Goal: Task Accomplishment & Management: Manage account settings

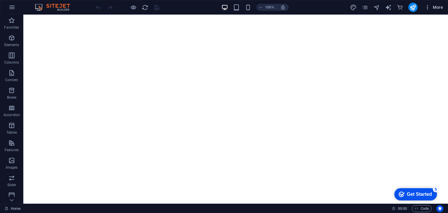
click at [426, 6] on icon "button" at bounding box center [428, 7] width 6 height 6
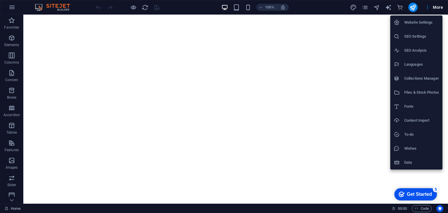
click at [418, 159] on h6 "Data" at bounding box center [421, 162] width 35 height 7
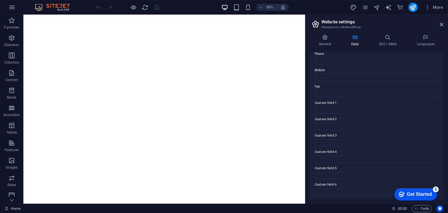
scroll to position [132, 0]
click at [443, 22] on icon at bounding box center [442, 24] width 4 height 5
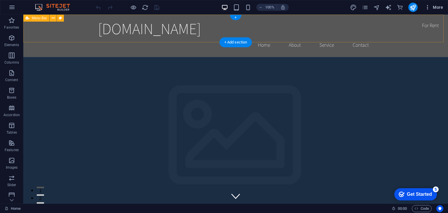
scroll to position [0, 0]
click at [429, 9] on icon "button" at bounding box center [428, 7] width 6 height 6
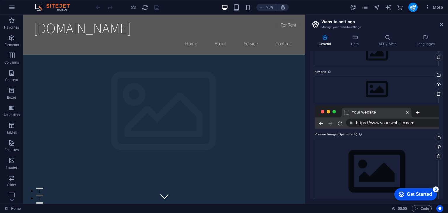
scroll to position [51, 0]
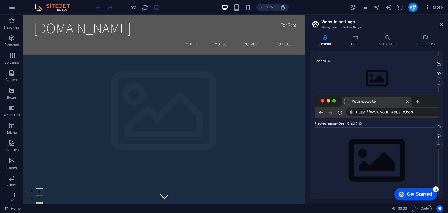
click at [440, 22] on icon at bounding box center [442, 24] width 4 height 5
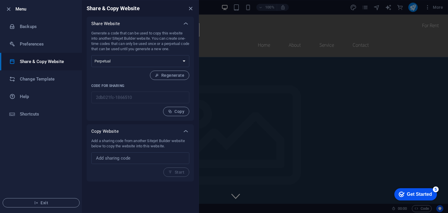
drag, startPoint x: 131, startPoint y: 180, endPoint x: 111, endPoint y: 76, distance: 106.1
click at [0, 0] on div "Add a sharing code from another Sitejet Builder website below to copy the websi…" at bounding box center [0, 0] width 0 height 0
select select "onetime"
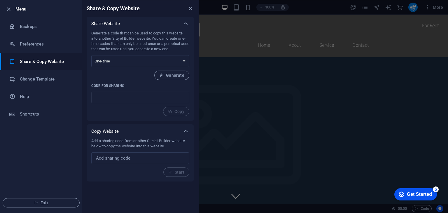
click at [0, 0] on div "Generate a code that can be used to copy this website into another Sitejet Buil…" at bounding box center [0, 0] width 0 height 0
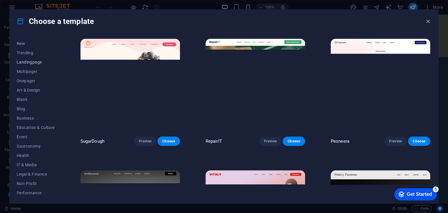
scroll to position [0, 0]
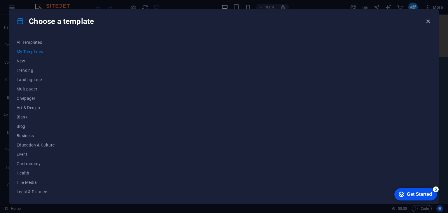
drag, startPoint x: 428, startPoint y: 22, endPoint x: 405, endPoint y: 8, distance: 27.5
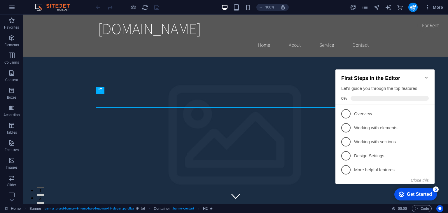
click at [426, 77] on icon "Minimize checklist" at bounding box center [426, 78] width 3 height 2
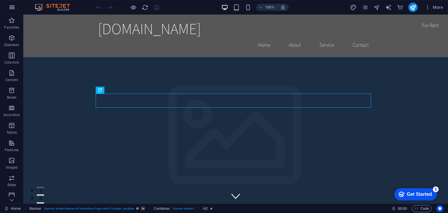
click at [0, 0] on icon "button" at bounding box center [0, 0] width 0 height 0
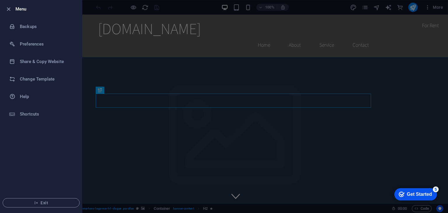
click at [12, 6] on div at bounding box center [10, 9] width 11 height 7
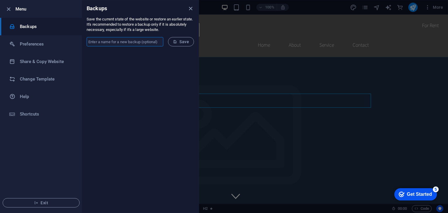
click at [132, 40] on input "text" at bounding box center [125, 41] width 77 height 9
type input "sesionguru"
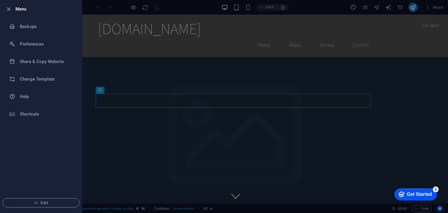
click at [426, 195] on div "Get Started" at bounding box center [419, 194] width 25 height 5
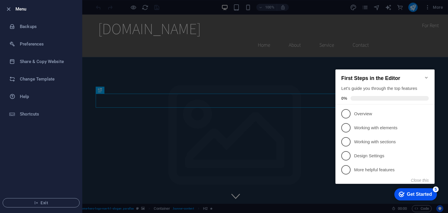
click at [244, 129] on div at bounding box center [224, 106] width 448 height 213
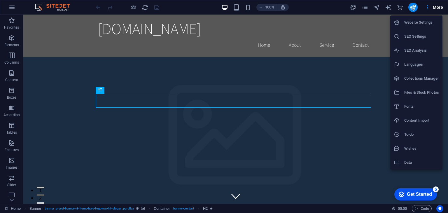
drag, startPoint x: 430, startPoint y: 9, endPoint x: 414, endPoint y: 119, distance: 111.1
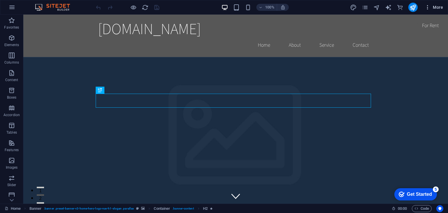
click at [438, 7] on span "More" at bounding box center [434, 7] width 18 height 6
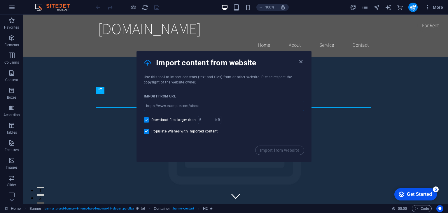
click at [0, 0] on input "url" at bounding box center [0, 0] width 0 height 0
click at [0, 0] on div "Import from URL ​ Download files larger than KB ​ Populate Wishes with imported…" at bounding box center [0, 0] width 0 height 0
click at [0, 0] on input "url" at bounding box center [0, 0] width 0 height 0
paste input "https://whitepaper.spacecatch.io/"
type input "https://whitepaper.spacecatch.io/"
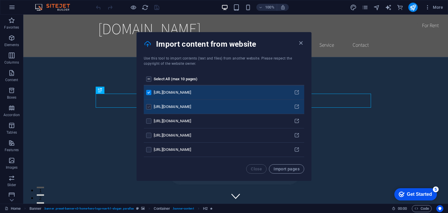
click at [148, 108] on label "pages list" at bounding box center [148, 106] width 5 height 5
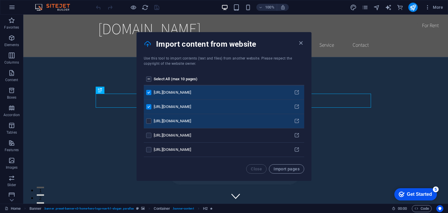
click at [0, 0] on input "pages list" at bounding box center [0, 0] width 0 height 0
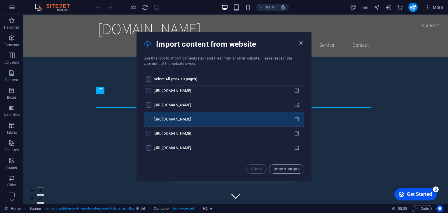
scroll to position [29, 0]
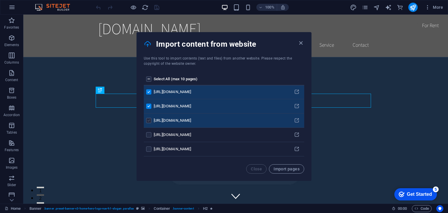
click at [151, 122] on label "pages list" at bounding box center [148, 120] width 5 height 5
click at [0, 0] on input "pages list" at bounding box center [0, 0] width 0 height 0
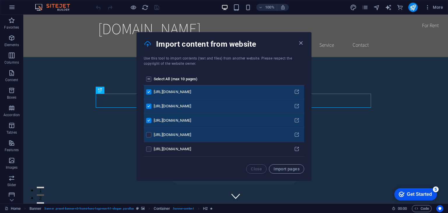
click at [0, 0] on input "pages list" at bounding box center [0, 0] width 0 height 0
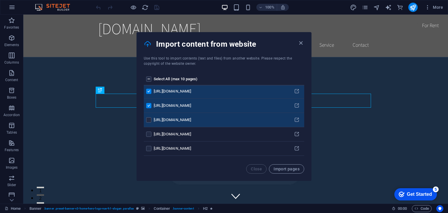
click at [149, 119] on label "pages list" at bounding box center [148, 119] width 5 height 5
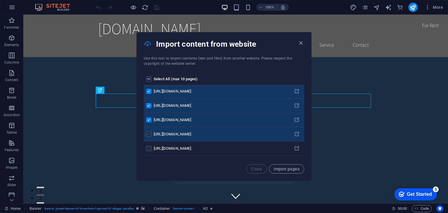
drag, startPoint x: 149, startPoint y: 131, endPoint x: 148, endPoint y: 136, distance: 4.8
click at [149, 132] on label "pages list" at bounding box center [148, 134] width 5 height 5
click at [0, 0] on input "pages list" at bounding box center [0, 0] width 0 height 0
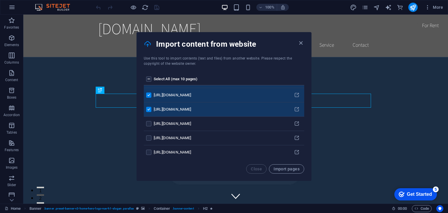
scroll to position [117, 0]
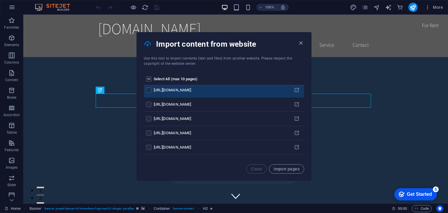
click at [0, 0] on input "pages list" at bounding box center [0, 0] width 0 height 0
click at [149, 76] on label "pages list" at bounding box center [148, 78] width 5 height 5
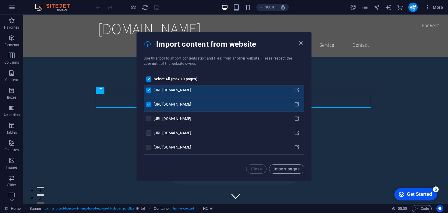
click at [149, 77] on label "pages list" at bounding box center [148, 78] width 5 height 5
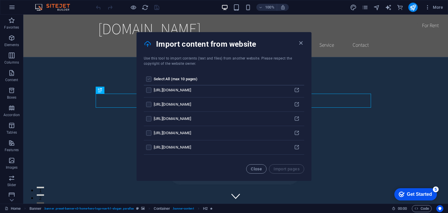
click at [149, 77] on label "pages list" at bounding box center [148, 78] width 5 height 5
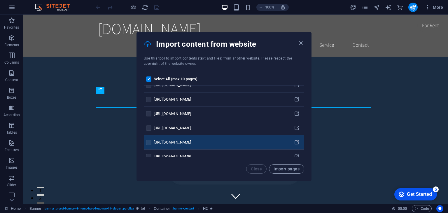
scroll to position [782, 0]
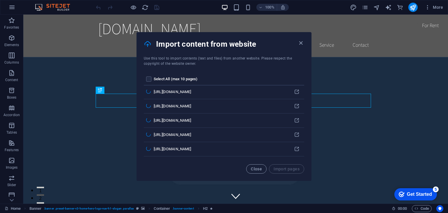
scroll to position [0, 0]
click at [55, 18] on button at bounding box center [53, 18] width 7 height 7
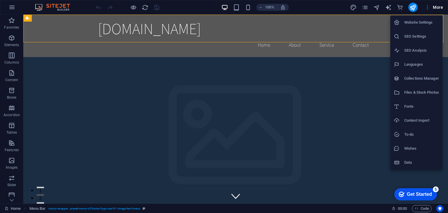
drag, startPoint x: 414, startPoint y: 24, endPoint x: 390, endPoint y: 29, distance: 24.6
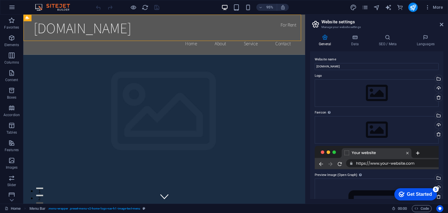
click at [443, 23] on aside "Website settings Manage your website settings General Data SEO / Meta Languages…" at bounding box center [376, 109] width 143 height 189
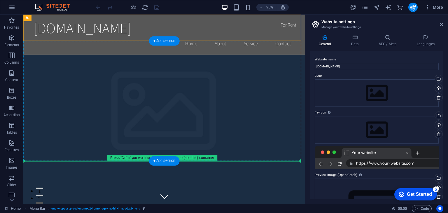
scroll to position [1, 0]
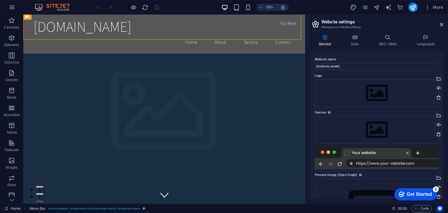
drag, startPoint x: 49, startPoint y: 35, endPoint x: 286, endPoint y: 175, distance: 274.9
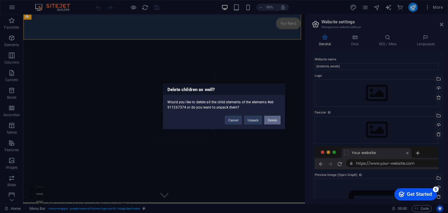
scroll to position [0, 0]
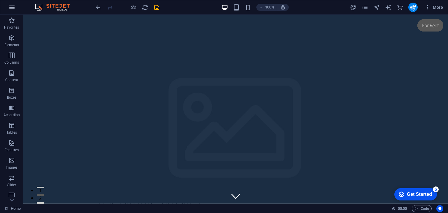
click at [0, 0] on button "button" at bounding box center [0, 0] width 0 height 0
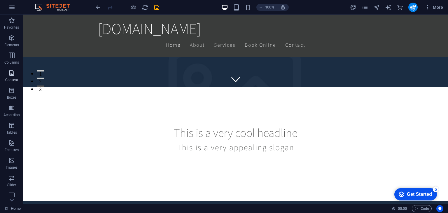
click at [13, 83] on span "Content" at bounding box center [11, 76] width 23 height 14
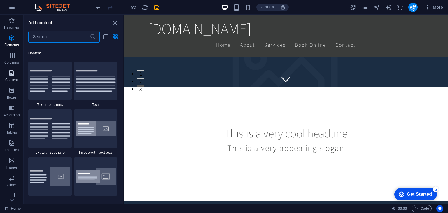
scroll to position [1021, 0]
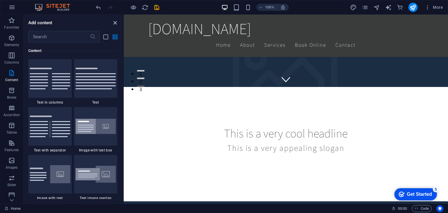
click at [117, 21] on icon "close panel" at bounding box center [115, 23] width 7 height 7
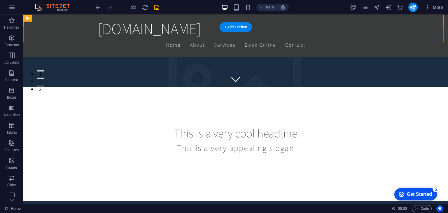
click at [78, 28] on div "kalecrypto.com Home About Services Book Online Contact" at bounding box center [235, 36] width 425 height 42
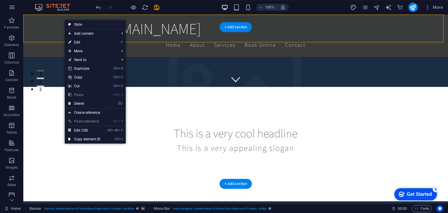
click at [211, 38] on div "kalecrypto.com Home About Services Book Online Contact" at bounding box center [235, 36] width 425 height 42
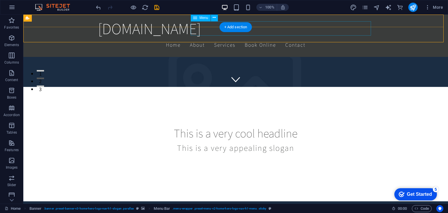
click at [266, 38] on nav "Home About Services Book Online Contact" at bounding box center [235, 45] width 275 height 15
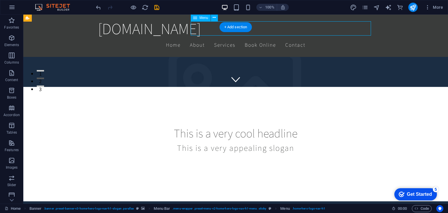
click at [265, 38] on nav "Home About Services Book Online Contact" at bounding box center [235, 45] width 275 height 15
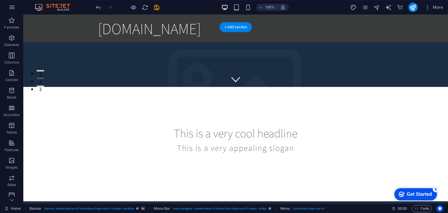
click at [261, 39] on div "[DOMAIN_NAME]" at bounding box center [235, 29] width 425 height 28
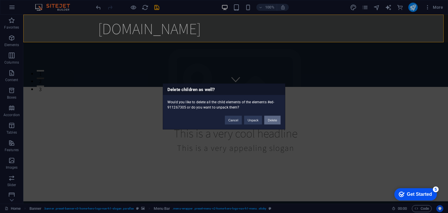
click at [269, 123] on button "Delete" at bounding box center [272, 120] width 16 height 9
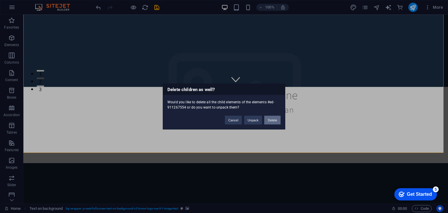
drag, startPoint x: 268, startPoint y: 122, endPoint x: 244, endPoint y: 107, distance: 27.5
click at [268, 122] on button "Delete" at bounding box center [272, 120] width 16 height 9
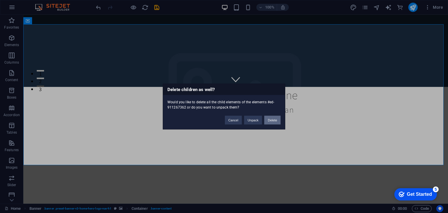
click at [274, 122] on button "Delete" at bounding box center [272, 120] width 16 height 9
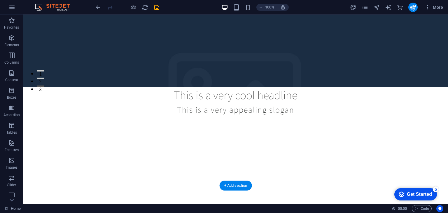
select select "vh"
select select "header"
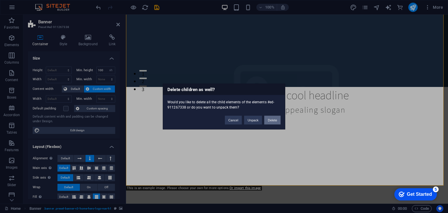
click at [274, 119] on button "Delete" at bounding box center [272, 120] width 16 height 9
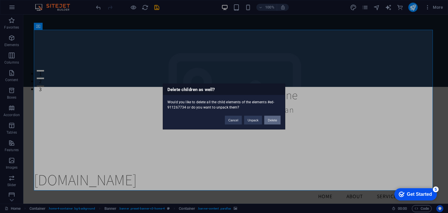
click at [273, 119] on button "Delete" at bounding box center [272, 120] width 16 height 9
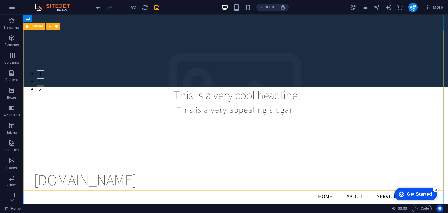
drag, startPoint x: 173, startPoint y: 70, endPoint x: 169, endPoint y: 62, distance: 8.4
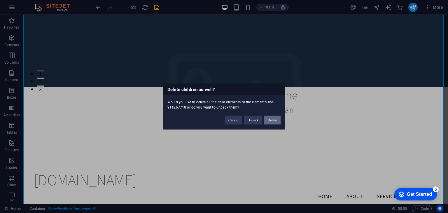
click at [270, 123] on button "Delete" at bounding box center [272, 120] width 16 height 9
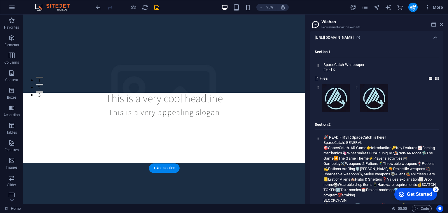
scroll to position [63, 0]
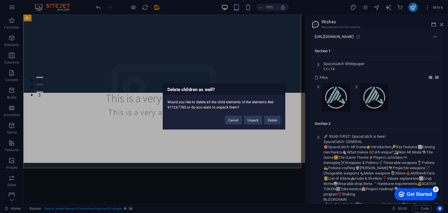
click at [250, 105] on div "Would you like to delete all the child elements of the elements #ed-911267785 o…" at bounding box center [224, 102] width 122 height 15
click at [273, 119] on button "Delete" at bounding box center [272, 120] width 16 height 9
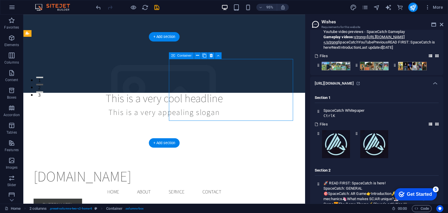
scroll to position [864, 0]
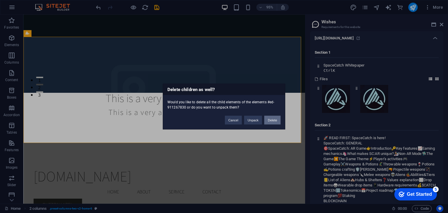
click at [278, 124] on button "Delete" at bounding box center [272, 120] width 16 height 9
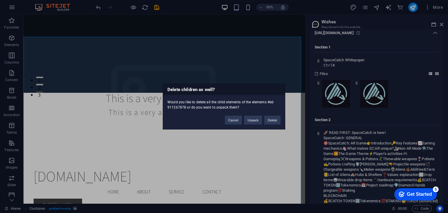
scroll to position [1624, 0]
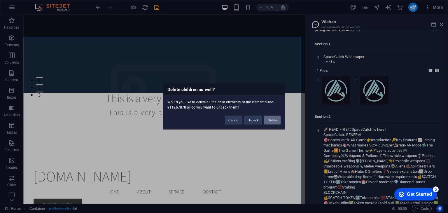
click at [277, 123] on button "Delete" at bounding box center [272, 120] width 16 height 9
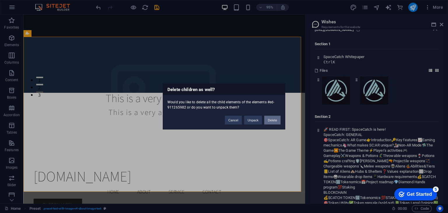
click at [278, 120] on button "Delete" at bounding box center [272, 120] width 16 height 9
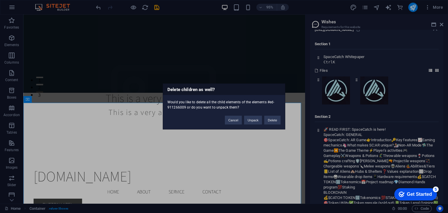
click at [260, 115] on div "Cancel Unpack Delete" at bounding box center [253, 117] width 64 height 15
click at [274, 118] on button "Delete" at bounding box center [272, 120] width 16 height 9
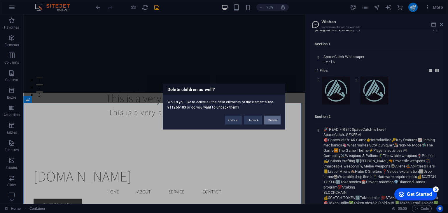
drag, startPoint x: 268, startPoint y: 118, endPoint x: 231, endPoint y: 96, distance: 43.0
click at [268, 118] on button "Delete" at bounding box center [272, 120] width 16 height 9
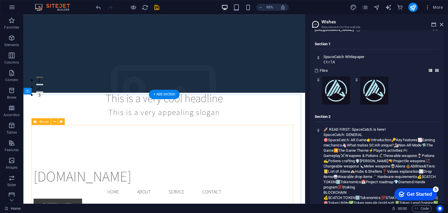
drag, startPoint x: 263, startPoint y: 177, endPoint x: 247, endPoint y: 175, distance: 16.2
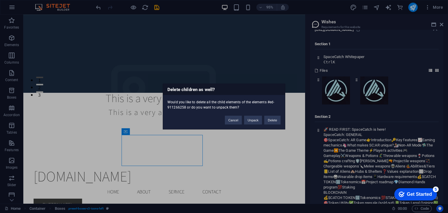
click at [154, 162] on div "Delete children as well? Would you like to delete all the child elements of the…" at bounding box center [224, 106] width 448 height 213
click at [271, 118] on button "Delete" at bounding box center [272, 120] width 16 height 9
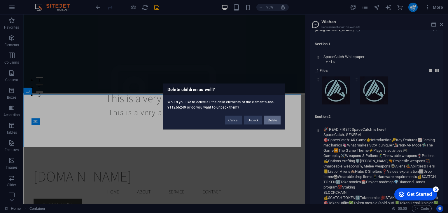
click at [271, 122] on button "Delete" at bounding box center [272, 120] width 16 height 9
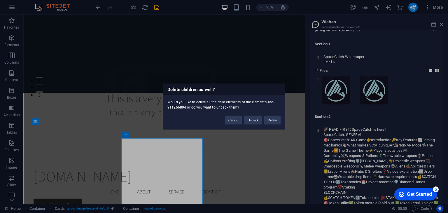
drag, startPoint x: 90, startPoint y: 160, endPoint x: 104, endPoint y: 166, distance: 15.7
click at [108, 166] on div "Delete children as well? Would you like to delete all the child elements of the…" at bounding box center [224, 106] width 448 height 213
drag, startPoint x: 92, startPoint y: 165, endPoint x: 126, endPoint y: 160, distance: 34.1
click at [92, 164] on div "Delete children as well? Would you like to delete all the child elements of the…" at bounding box center [224, 106] width 448 height 213
click at [281, 118] on div "Cancel Unpack Delete" at bounding box center [253, 117] width 64 height 15
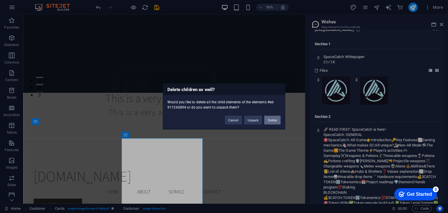
click at [276, 118] on button "Delete" at bounding box center [272, 120] width 16 height 9
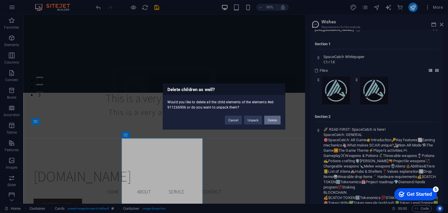
click at [278, 116] on button "Delete" at bounding box center [272, 120] width 16 height 9
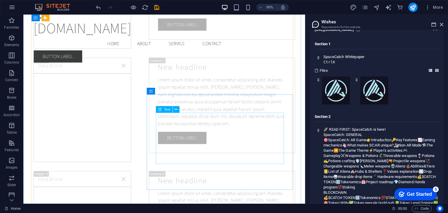
scroll to position [1138, 0]
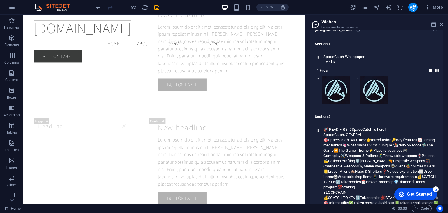
click at [444, 20] on aside "Wishes Requirements for this website Content Design Data Here you will find con…" at bounding box center [376, 109] width 143 height 189
click at [442, 20] on h2 "Wishes" at bounding box center [382, 21] width 122 height 5
click at [441, 22] on icon at bounding box center [442, 24] width 4 height 5
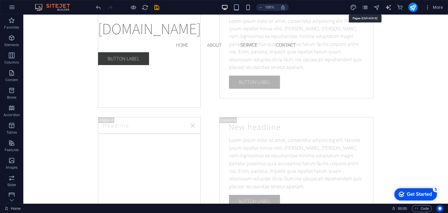
click at [364, 8] on icon "pages" at bounding box center [365, 7] width 7 height 7
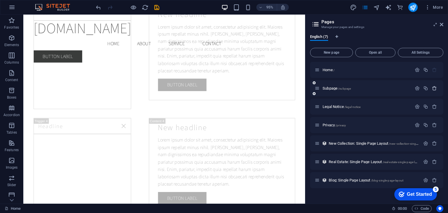
click at [434, 88] on icon "button" at bounding box center [434, 88] width 5 height 5
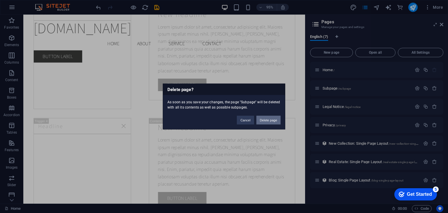
click at [268, 121] on button "Delete page" at bounding box center [268, 120] width 24 height 9
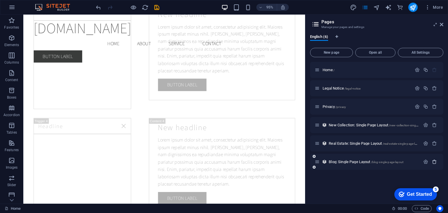
click at [435, 163] on icon "button" at bounding box center [434, 161] width 5 height 5
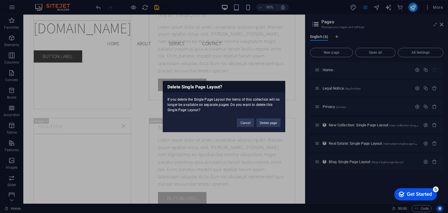
click at [284, 119] on div "Cancel Delete page" at bounding box center [258, 120] width 53 height 15
click at [280, 121] on button "Delete page" at bounding box center [268, 122] width 24 height 9
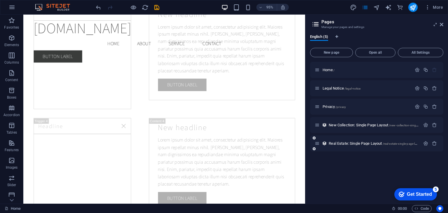
click at [436, 146] on div at bounding box center [430, 143] width 17 height 6
click at [431, 143] on button "button" at bounding box center [434, 143] width 8 height 5
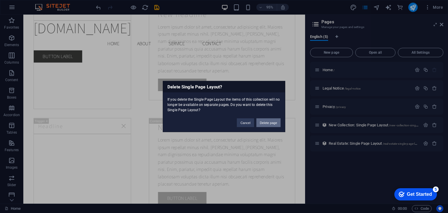
click at [266, 122] on button "Delete page" at bounding box center [268, 122] width 24 height 9
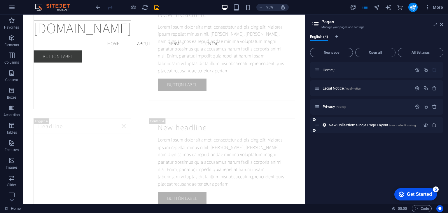
click at [434, 127] on icon "button" at bounding box center [434, 125] width 5 height 5
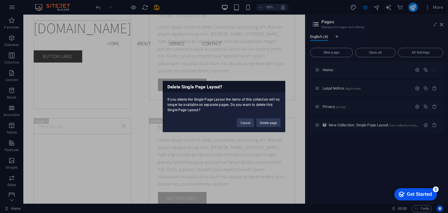
drag, startPoint x: 275, startPoint y: 122, endPoint x: 391, endPoint y: 119, distance: 115.5
click at [275, 122] on button "Delete page" at bounding box center [268, 122] width 24 height 9
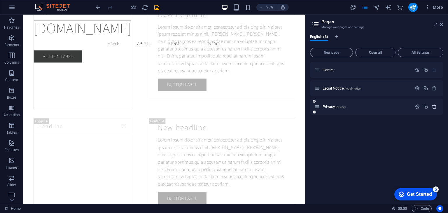
click at [433, 104] on icon "button" at bounding box center [434, 106] width 5 height 5
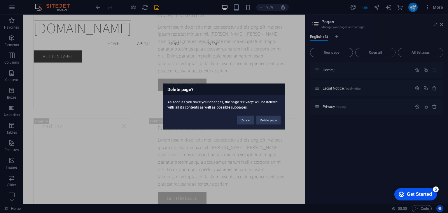
click at [267, 114] on div "Cancel Delete page" at bounding box center [258, 117] width 53 height 15
click at [263, 120] on button "Delete page" at bounding box center [268, 120] width 24 height 9
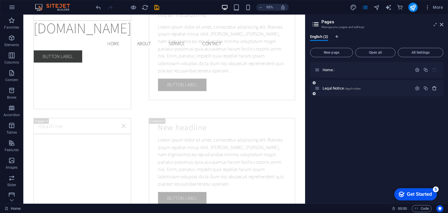
click at [437, 89] on icon "button" at bounding box center [434, 88] width 5 height 5
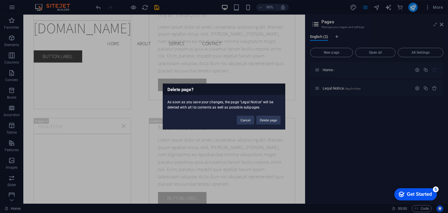
click at [278, 115] on div "Cancel Delete page" at bounding box center [258, 117] width 53 height 15
click at [277, 122] on button "Delete page" at bounding box center [268, 120] width 24 height 9
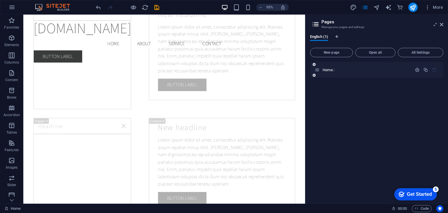
click at [436, 71] on icon "button" at bounding box center [434, 69] width 5 height 5
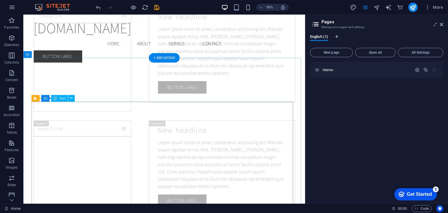
scroll to position [1429, 0]
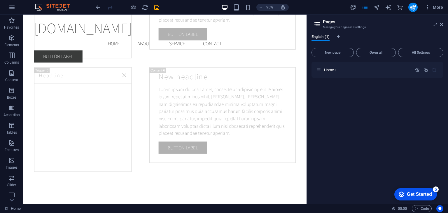
drag, startPoint x: 305, startPoint y: 61, endPoint x: 297, endPoint y: 80, distance: 20.5
click at [305, 104] on div "Home Favorites Elements Columns Content Boxes Accordion Tables Features Images …" at bounding box center [224, 109] width 448 height 189
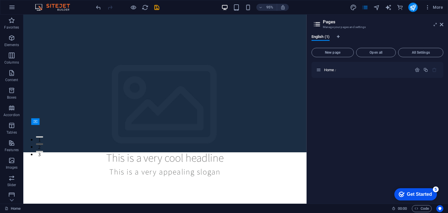
scroll to position [0, 0]
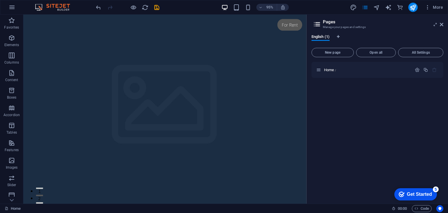
drag, startPoint x: 319, startPoint y: 62, endPoint x: 357, endPoint y: 58, distance: 38.1
click at [335, 51] on span "New page" at bounding box center [332, 53] width 37 height 4
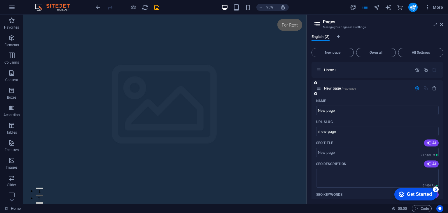
drag, startPoint x: 350, startPoint y: 91, endPoint x: 345, endPoint y: 85, distance: 7.3
click at [350, 91] on div "New page /new-page" at bounding box center [364, 88] width 96 height 7
click at [345, 85] on div "New page /new-page" at bounding box center [364, 88] width 96 height 7
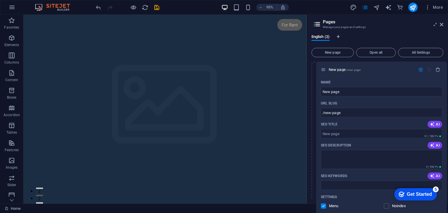
drag, startPoint x: 319, startPoint y: 87, endPoint x: 324, endPoint y: 67, distance: 21.0
click at [324, 67] on div "Home / New page /new-page Name New page ​ URL SLUG /new-page ​ SEO Title AI ​ 9…" at bounding box center [378, 181] width 132 height 238
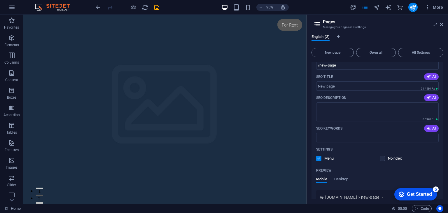
scroll to position [103, 0]
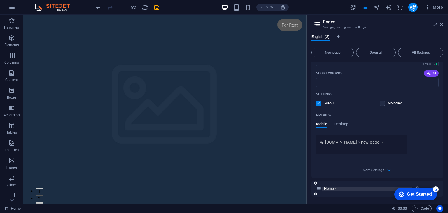
click at [349, 190] on p "Home /" at bounding box center [367, 189] width 86 height 4
drag, startPoint x: 312, startPoint y: 193, endPoint x: 314, endPoint y: 193, distance: 3.0
click at [313, 193] on div "Home /" at bounding box center [378, 189] width 132 height 16
click at [314, 193] on icon at bounding box center [315, 194] width 3 height 4
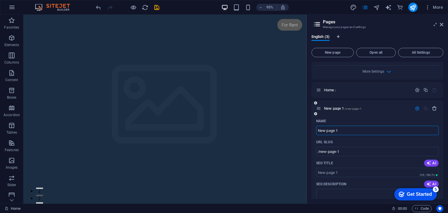
click at [430, 109] on button "button" at bounding box center [434, 108] width 8 height 5
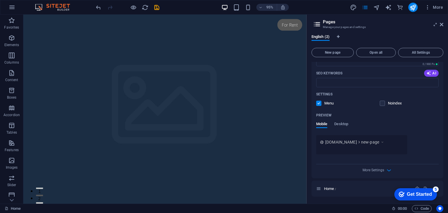
scroll to position [103, 0]
drag, startPoint x: 320, startPoint y: 15, endPoint x: 330, endPoint y: 39, distance: 25.2
drag, startPoint x: 330, startPoint y: 38, endPoint x: 316, endPoint y: 46, distance: 16.5
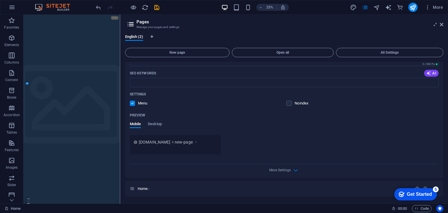
click at [118, 28] on div "H2 Banner Banner Container H3 Spacer Logo Menu Bar Menu Bar Menu Logo Menu Text…" at bounding box center [71, 109] width 97 height 189
click at [101, 11] on div at bounding box center [127, 7] width 65 height 9
click at [99, 8] on icon "undo" at bounding box center [98, 7] width 7 height 7
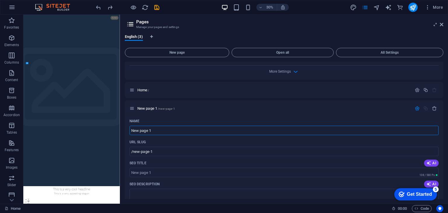
scroll to position [233, 0]
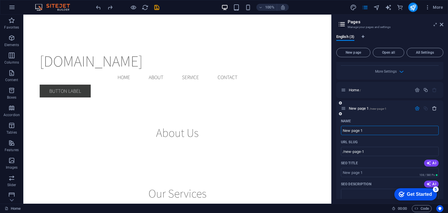
drag, startPoint x: 120, startPoint y: 67, endPoint x: 429, endPoint y: 106, distance: 311.5
click at [429, 106] on aside "Pages Manage your pages and settings English (3) New page Open all All Settings…" at bounding box center [389, 109] width 117 height 189
click at [429, 8] on icon "button" at bounding box center [428, 7] width 6 height 6
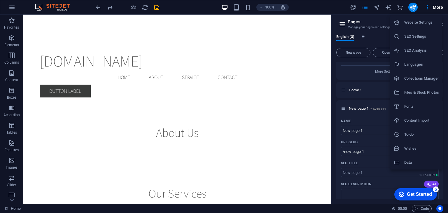
click at [416, 37] on h6 "SEO Settings" at bounding box center [421, 36] width 35 height 7
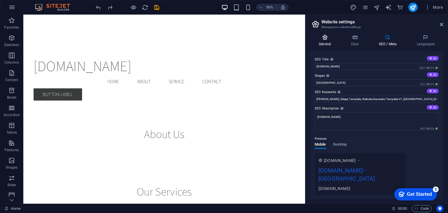
click at [335, 39] on icon at bounding box center [325, 37] width 30 height 6
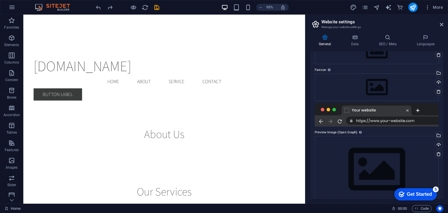
scroll to position [51, 0]
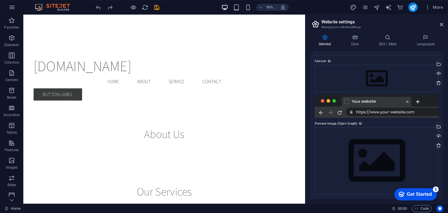
click at [408, 102] on div at bounding box center [377, 106] width 124 height 23
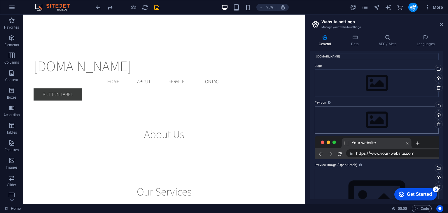
scroll to position [0, 0]
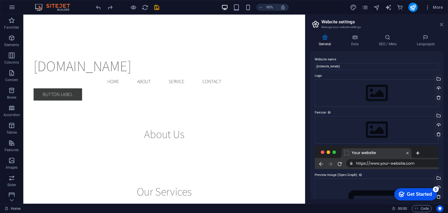
click at [441, 26] on icon at bounding box center [442, 24] width 4 height 5
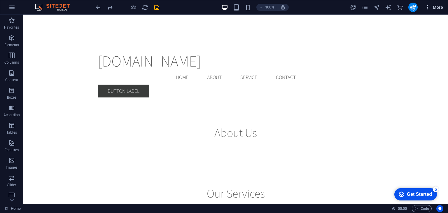
click at [433, 8] on span "More" at bounding box center [434, 7] width 18 height 6
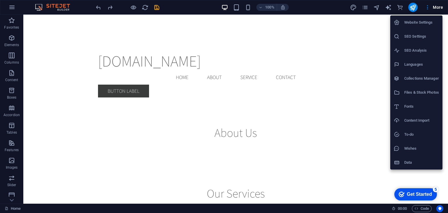
click at [406, 92] on h6 "Files & Stock Photos" at bounding box center [421, 92] width 35 height 7
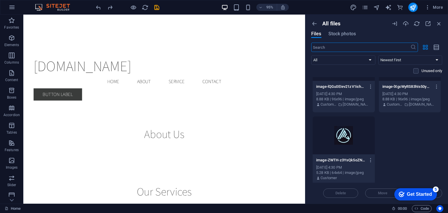
scroll to position [626, 0]
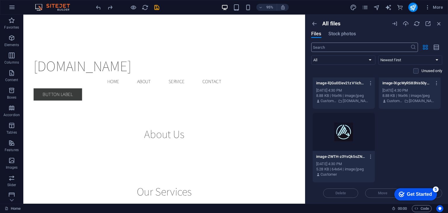
drag, startPoint x: 390, startPoint y: 154, endPoint x: 331, endPoint y: 46, distance: 123.6
click at [331, 46] on div "All files Files Stock photos ​ All Images Documents Audio Video Vector Other Ne…" at bounding box center [376, 108] width 131 height 177
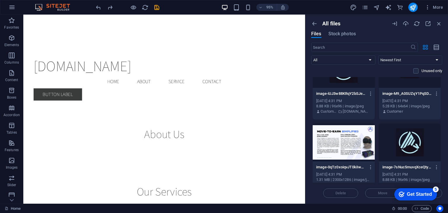
scroll to position [0, 0]
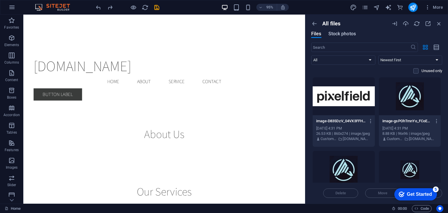
click at [345, 34] on span "Stock photos" at bounding box center [341, 33] width 27 height 7
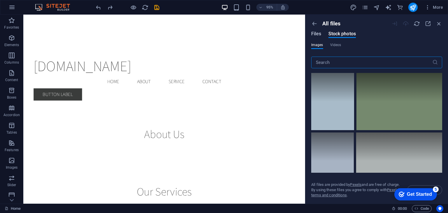
click at [317, 36] on span "Files" at bounding box center [316, 33] width 10 height 7
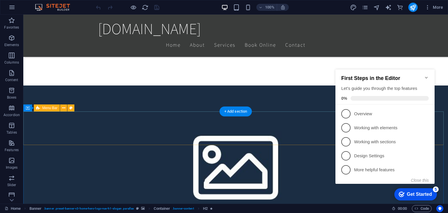
scroll to position [408, 0]
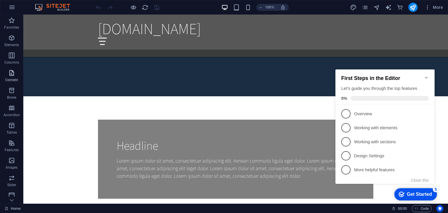
click at [5, 78] on p "Content" at bounding box center [11, 80] width 13 height 5
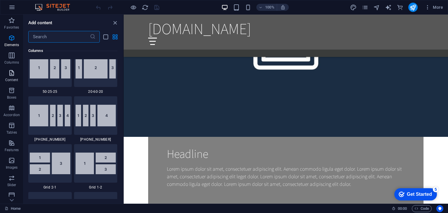
scroll to position [1021, 0]
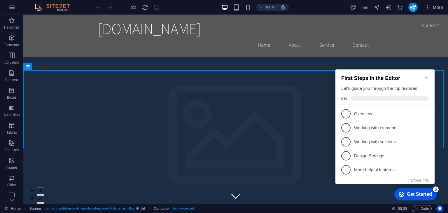
click at [425, 75] on icon "Minimize checklist" at bounding box center [426, 77] width 5 height 5
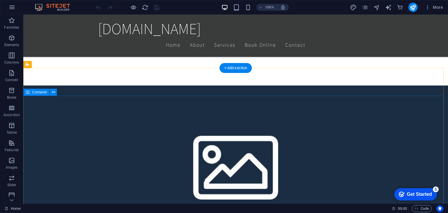
scroll to position [379, 0]
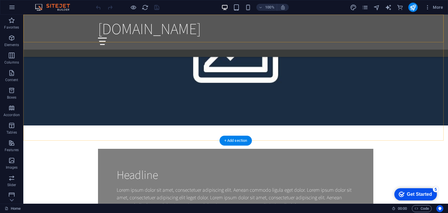
click at [86, 29] on div "kalecrypto.com Home About Services Book Online Contact" at bounding box center [235, 32] width 425 height 35
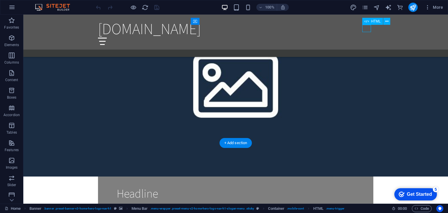
drag, startPoint x: 362, startPoint y: 30, endPoint x: 370, endPoint y: 30, distance: 8.2
click at [370, 38] on div at bounding box center [235, 41] width 275 height 7
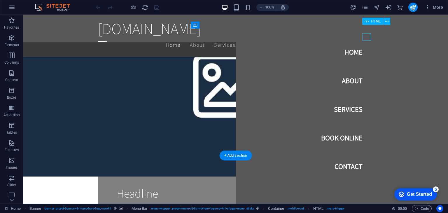
scroll to position [364, 0]
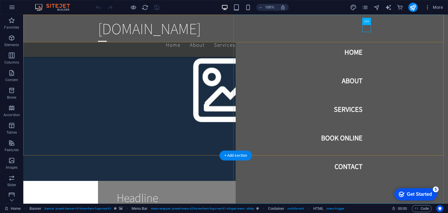
click at [345, 39] on nav "Home About Services Book Online Contact" at bounding box center [342, 109] width 212 height 189
drag, startPoint x: 361, startPoint y: 44, endPoint x: 354, endPoint y: 50, distance: 9.8
click at [359, 46] on nav "Home About Services Book Online Contact" at bounding box center [342, 109] width 212 height 189
click at [354, 50] on nav "Home About Services Book Online Contact" at bounding box center [342, 109] width 212 height 189
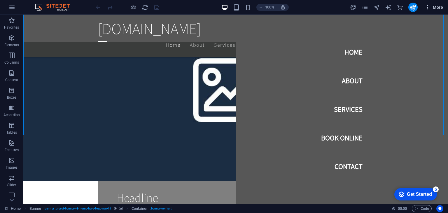
click at [425, 10] on button "More" at bounding box center [433, 7] width 23 height 9
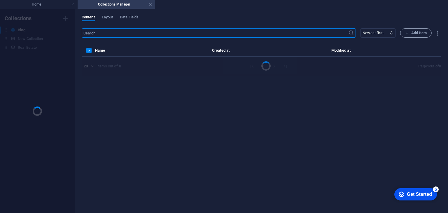
scroll to position [0, 0]
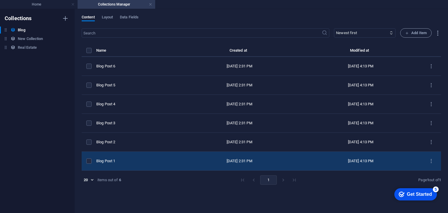
click at [0, 0] on td "items list" at bounding box center [0, 0] width 0 height 0
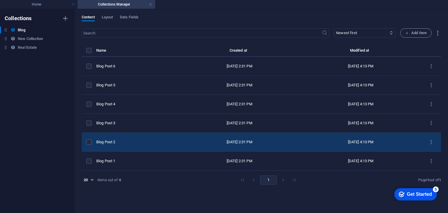
click at [0, 0] on div "items list" at bounding box center [0, 0] width 0 height 0
click at [0, 0] on label "items list" at bounding box center [0, 0] width 0 height 0
click at [0, 0] on input "items list" at bounding box center [0, 0] width 0 height 0
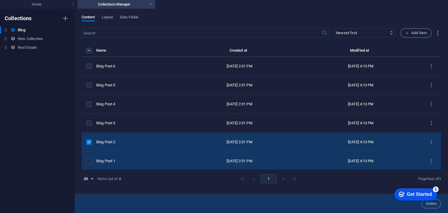
click at [0, 0] on td "items list" at bounding box center [0, 0] width 0 height 0
click at [89, 162] on label "items list" at bounding box center [88, 160] width 5 height 5
click at [0, 0] on input "items list" at bounding box center [0, 0] width 0 height 0
click at [67, 19] on icon "button" at bounding box center [65, 18] width 7 height 7
click at [0, 0] on input "New Collection (1)" at bounding box center [0, 0] width 0 height 0
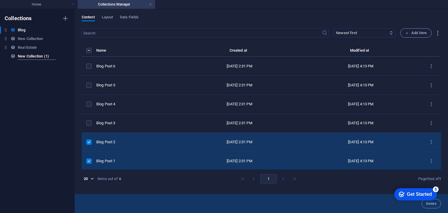
click at [0, 0] on input "New Collection (1)" at bounding box center [0, 0] width 0 height 0
click at [0, 0] on div "Collections Blog Blog New Collection New Collection Real Estate Real Estate" at bounding box center [0, 0] width 0 height 0
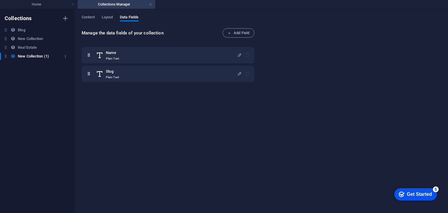
click at [26, 55] on h6 "New Collection (1)" at bounding box center [33, 56] width 31 height 7
click at [0, 0] on span "Add Field" at bounding box center [0, 0] width 0 height 0
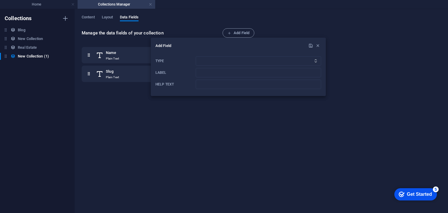
click at [0, 0] on div at bounding box center [0, 0] width 0 height 0
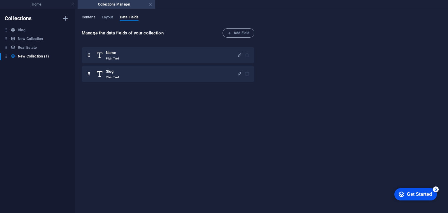
click at [0, 0] on span "Content" at bounding box center [0, 0] width 0 height 0
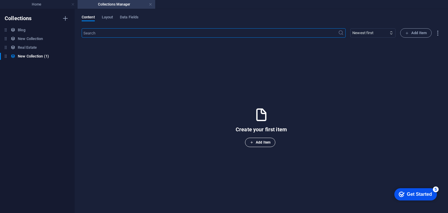
click at [0, 0] on span "Add Item" at bounding box center [0, 0] width 0 height 0
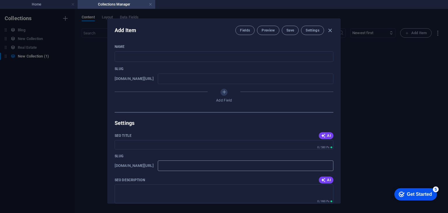
scroll to position [0, 0]
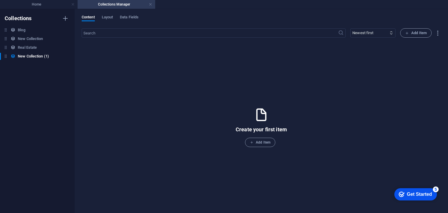
click at [152, 4] on link at bounding box center [151, 5] width 4 height 6
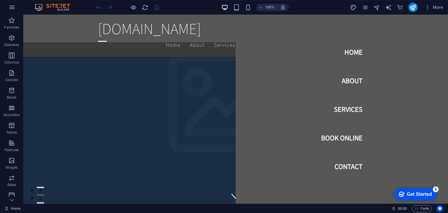
scroll to position [370, 0]
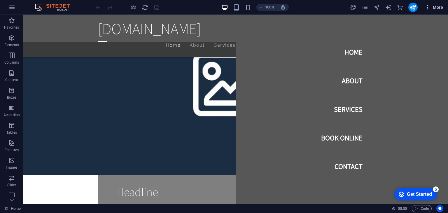
click at [431, 10] on icon "button" at bounding box center [428, 7] width 6 height 6
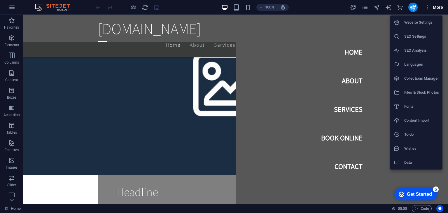
click at [417, 124] on li "Content Import" at bounding box center [416, 120] width 52 height 14
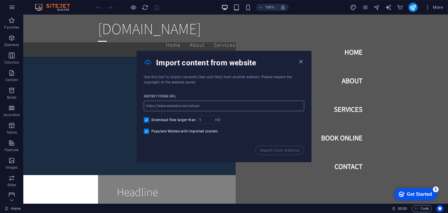
click at [202, 106] on input "url" at bounding box center [224, 106] width 160 height 11
